Goal: Learn about a topic

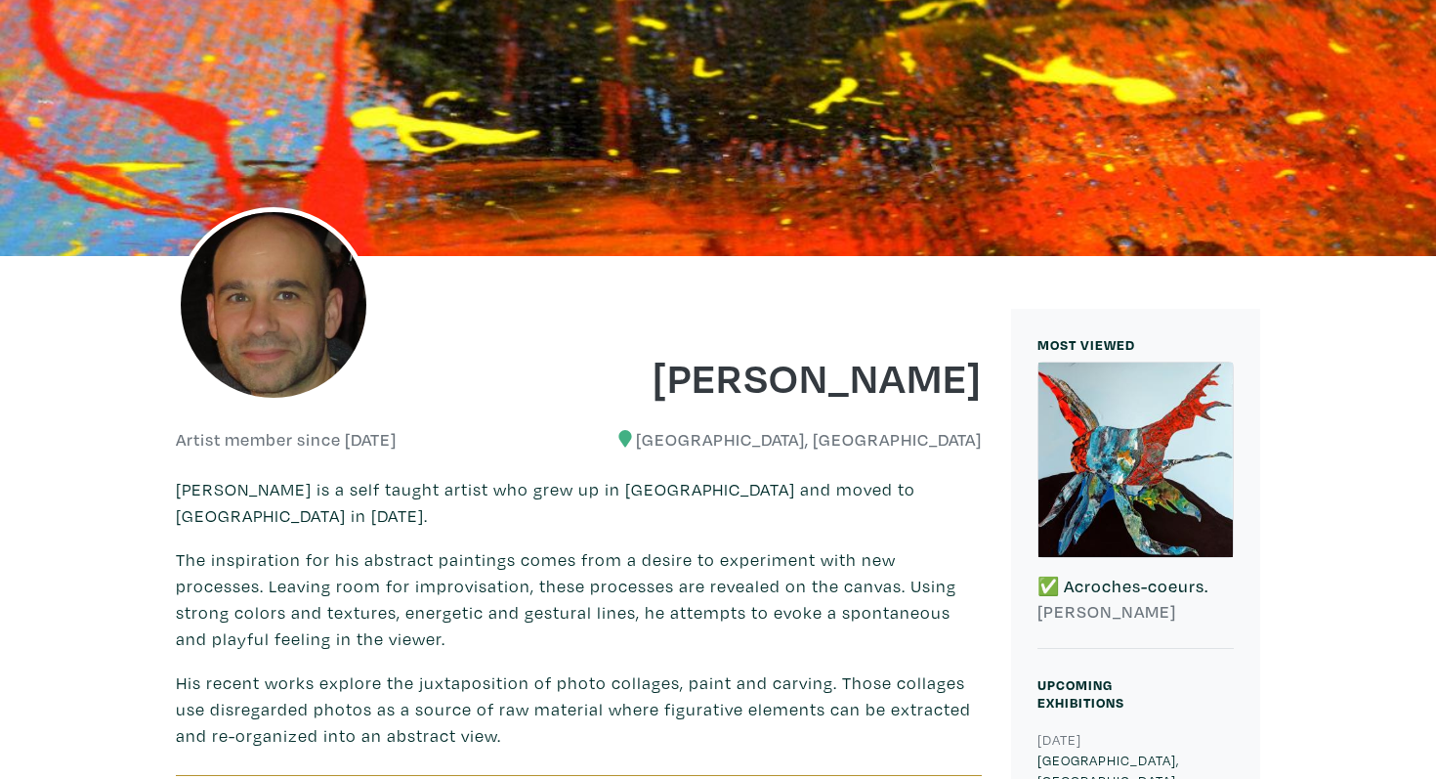
scroll to position [202, 0]
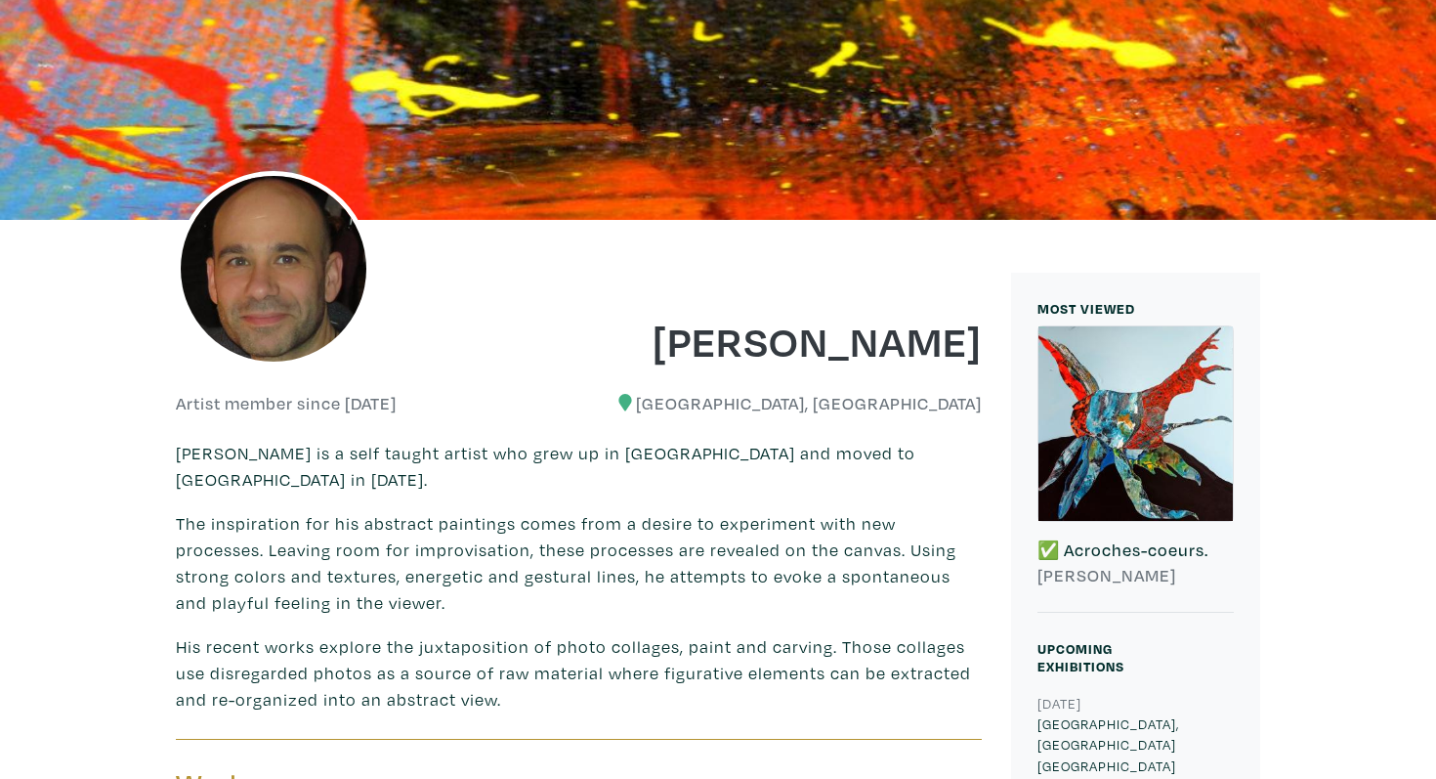
click at [366, 532] on p "The inspiration for his abstract paintings comes from a desire to experiment wi…" at bounding box center [579, 562] width 806 height 105
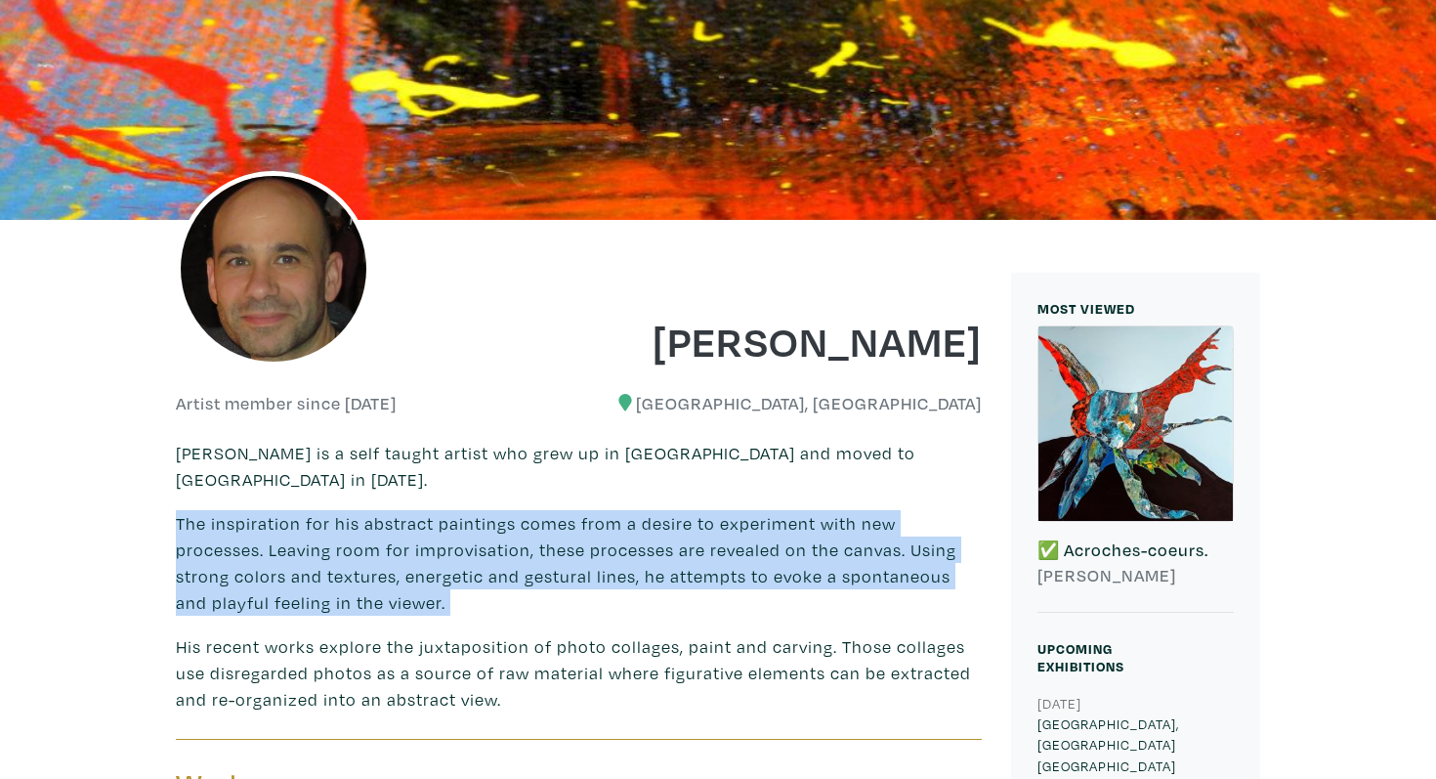
click at [366, 532] on p "The inspiration for his abstract paintings comes from a desire to experiment wi…" at bounding box center [579, 562] width 806 height 105
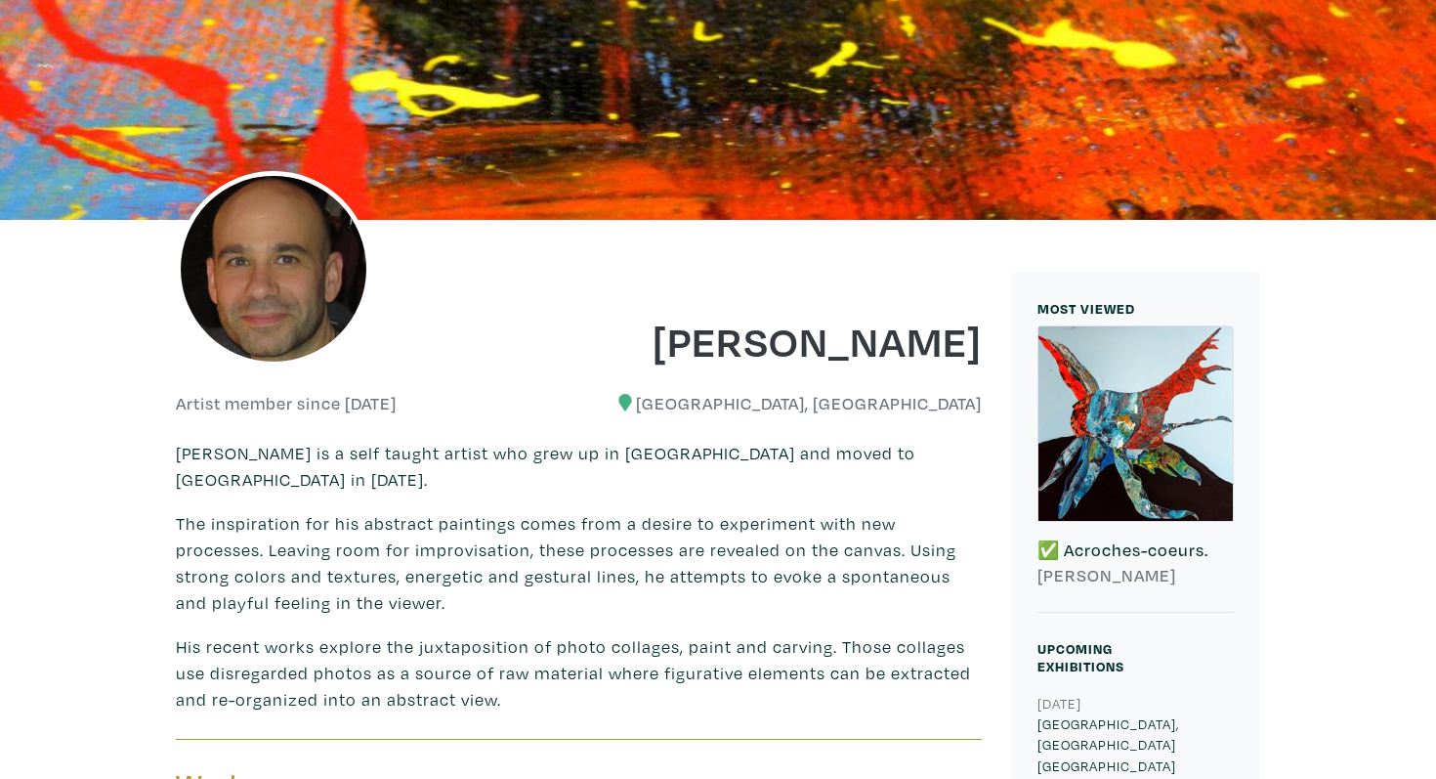
click at [366, 532] on p "The inspiration for his abstract paintings comes from a desire to experiment wi…" at bounding box center [579, 562] width 806 height 105
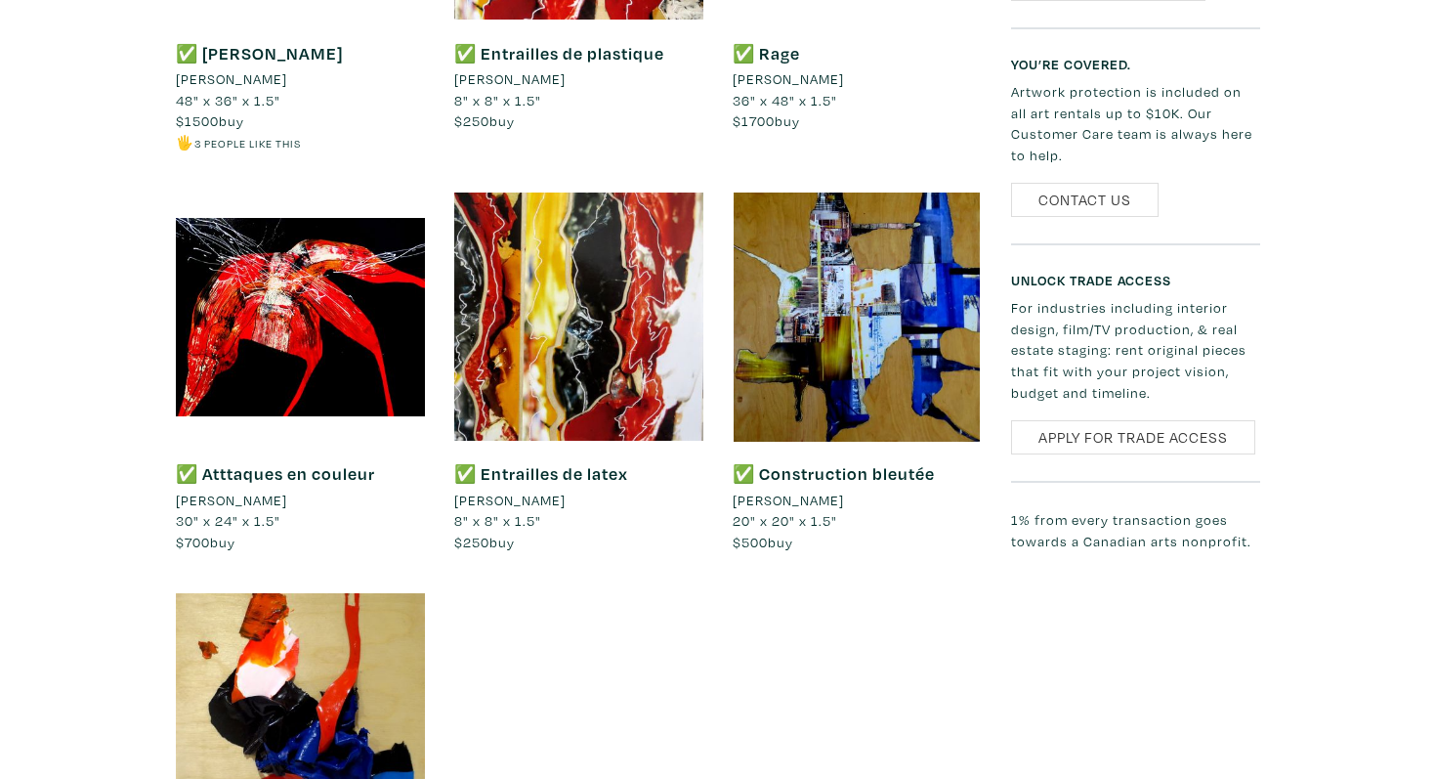
scroll to position [1773, 0]
